Goal: Find contact information: Find contact information

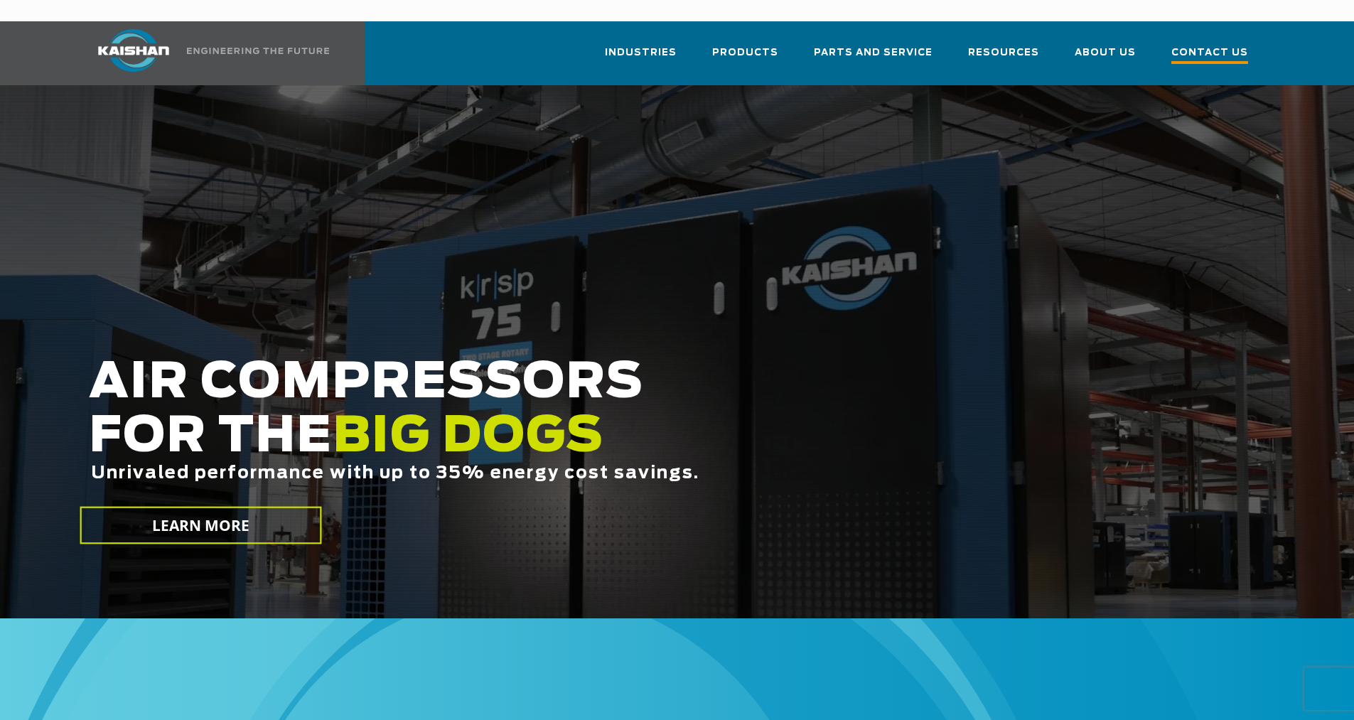
click at [1195, 45] on span "Contact Us" at bounding box center [1209, 54] width 77 height 19
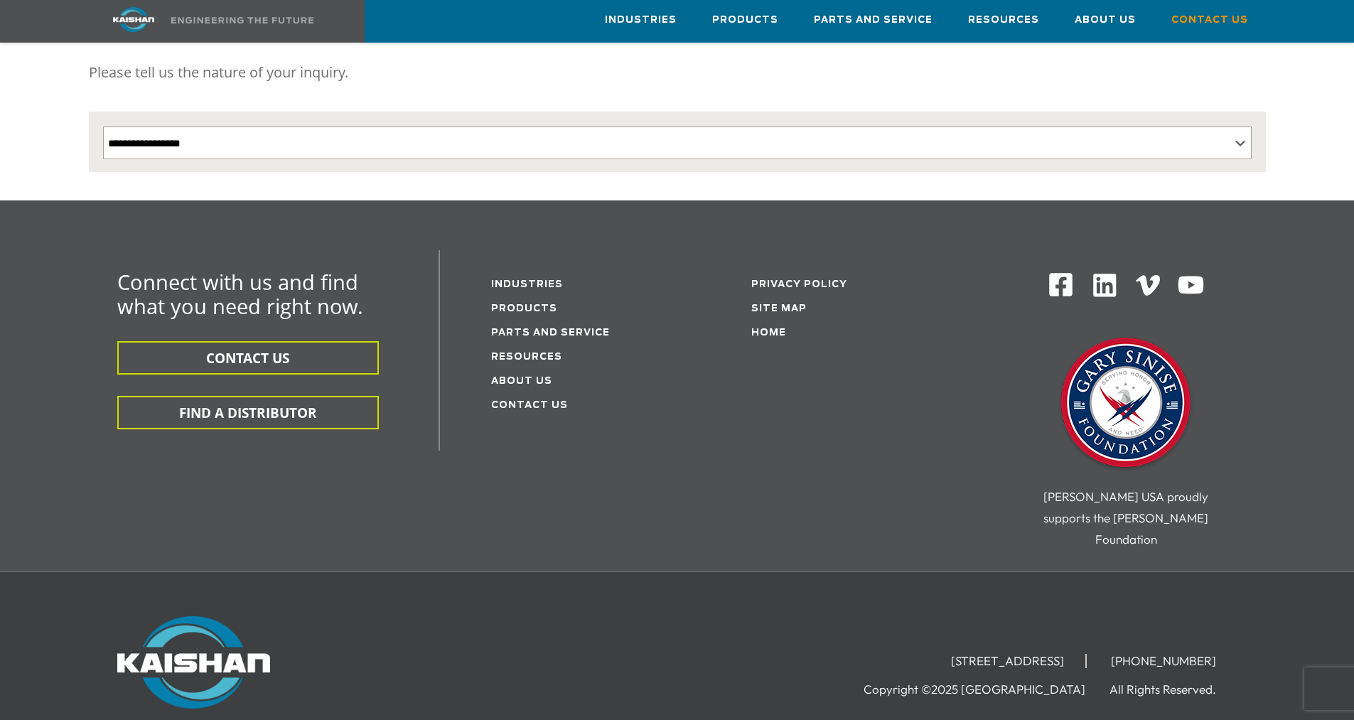
scroll to position [329, 0]
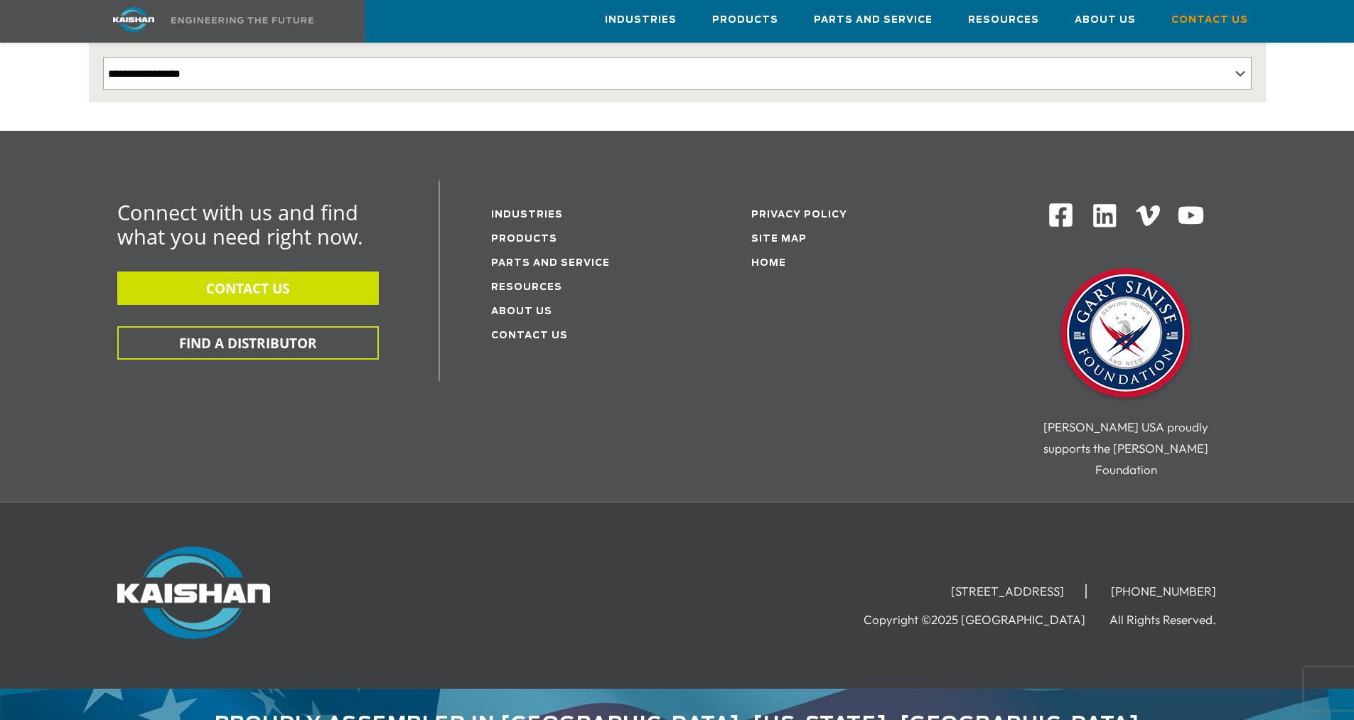
click at [244, 271] on button "CONTACT US" at bounding box center [247, 287] width 261 height 33
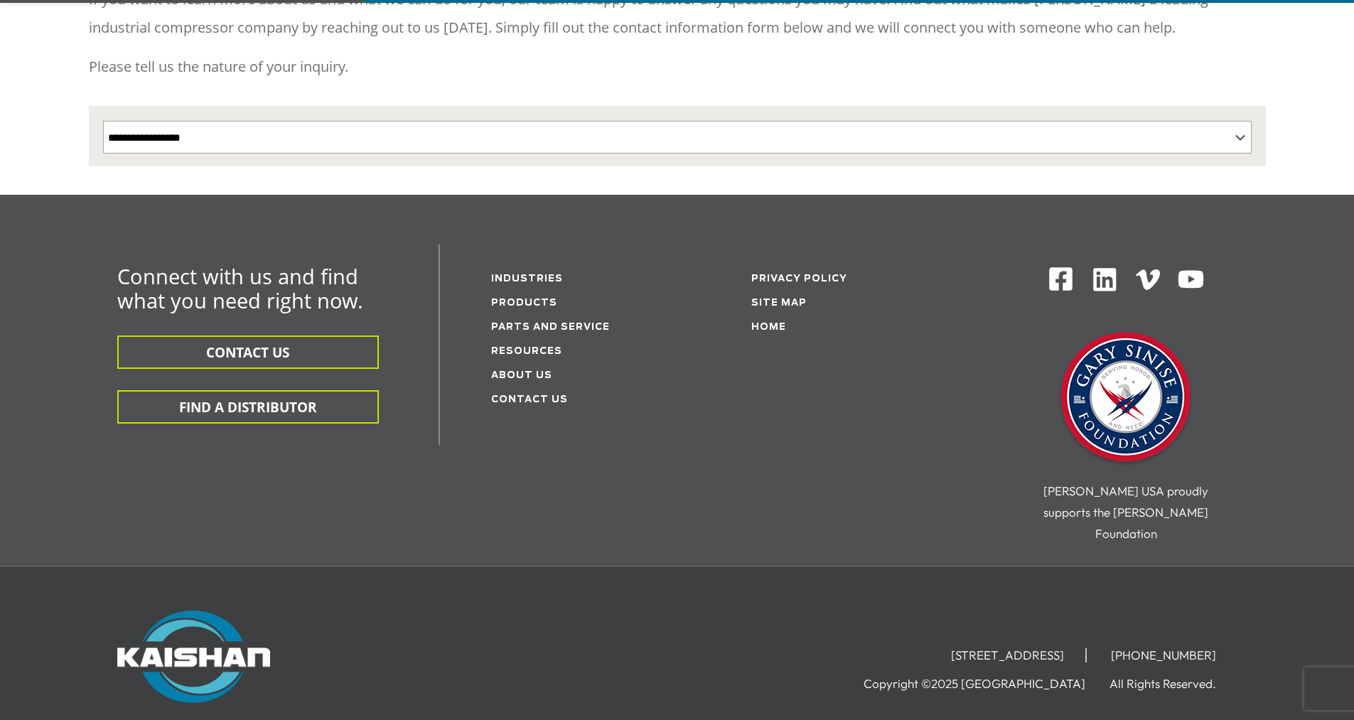
scroll to position [329, 0]
